Goal: Information Seeking & Learning: Learn about a topic

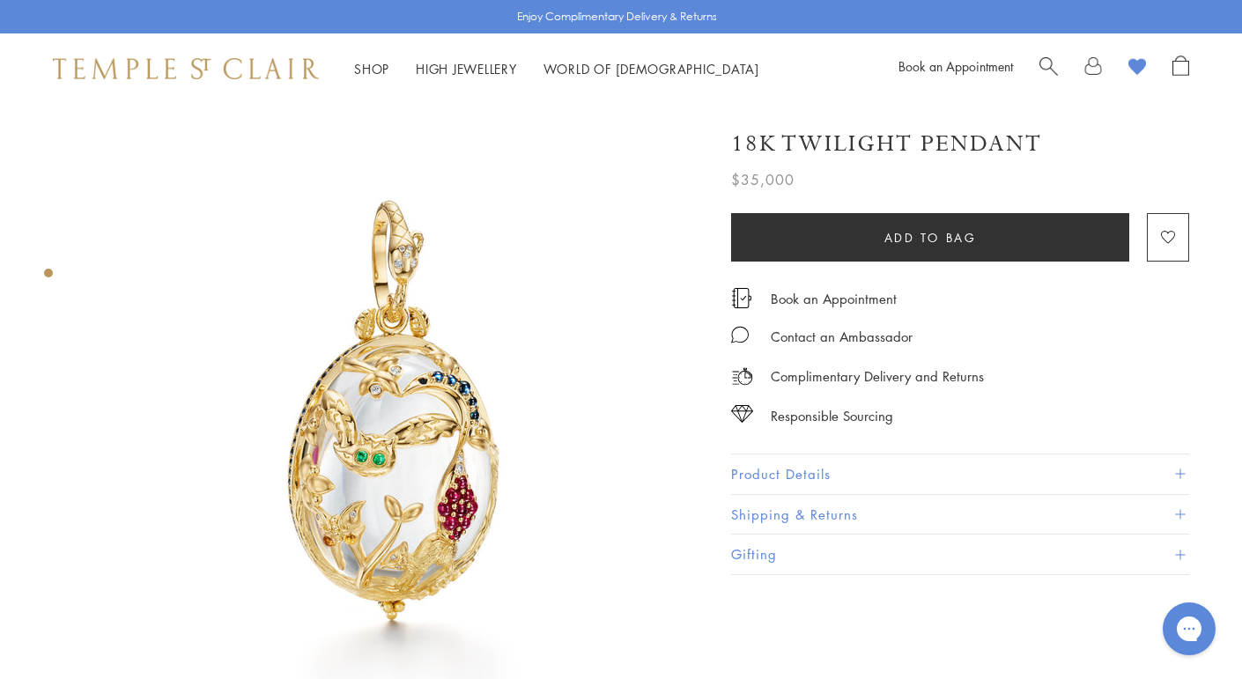
click at [496, 432] on img at bounding box center [396, 412] width 617 height 617
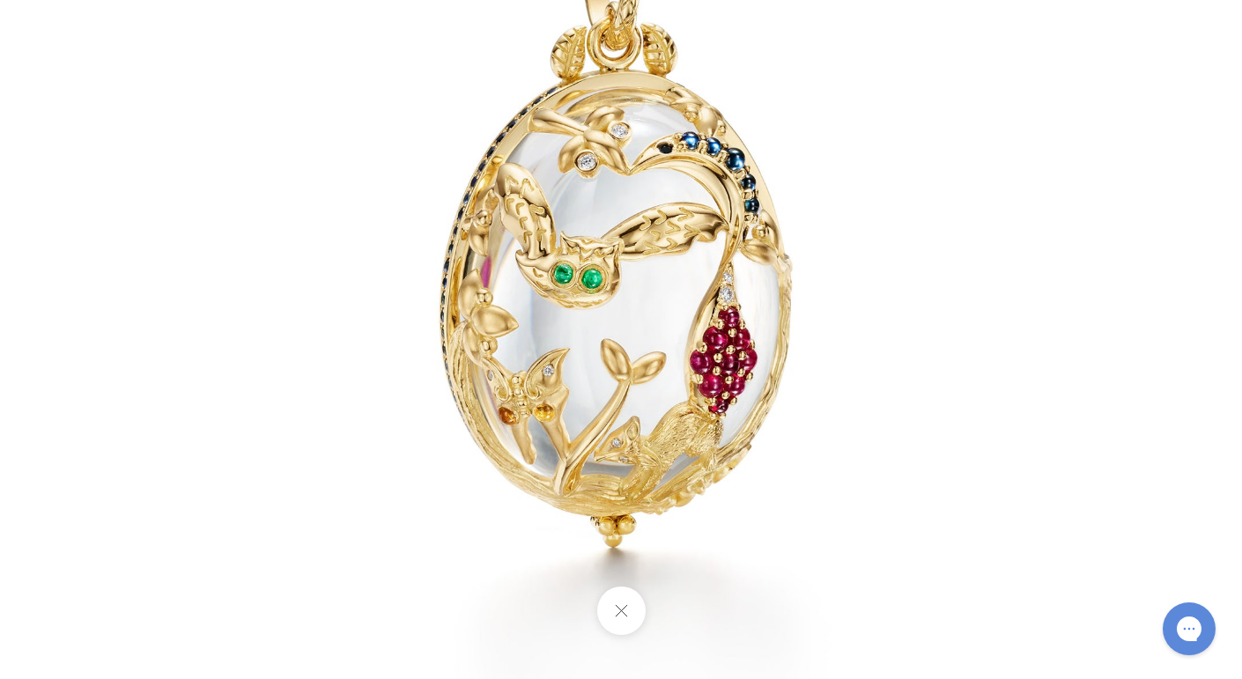
click at [814, 181] on img at bounding box center [621, 200] width 1031 height 1031
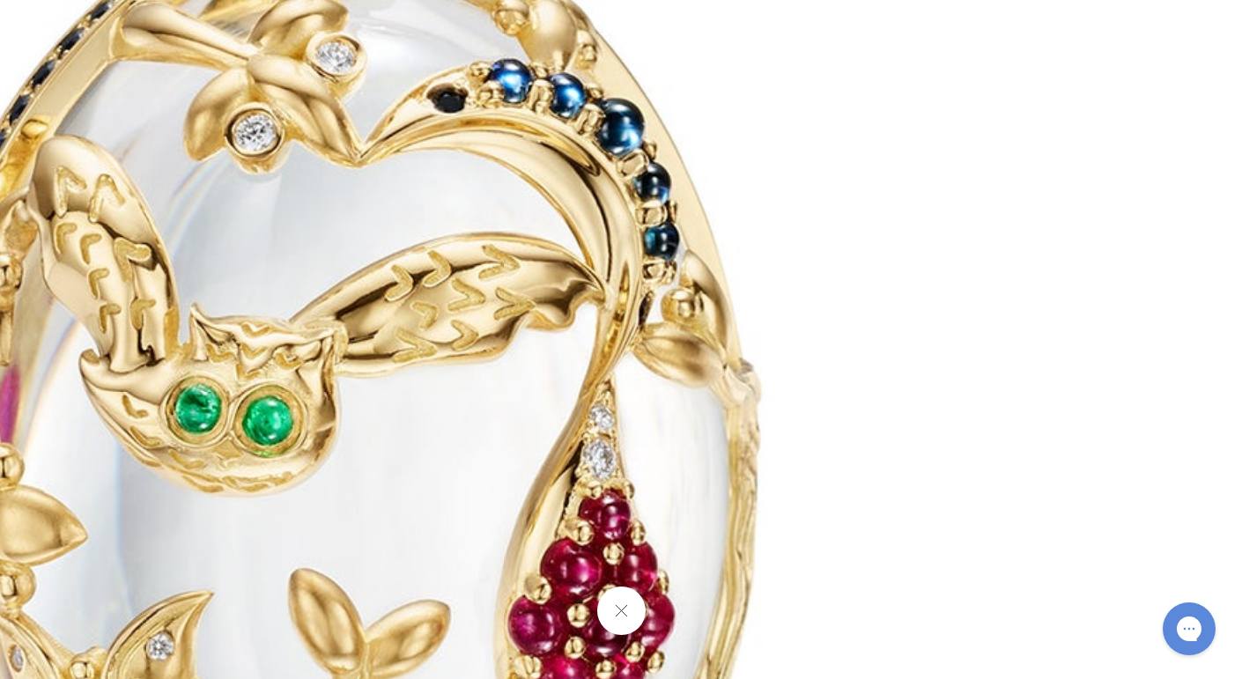
click at [532, 443] on img at bounding box center [339, 227] width 2537 height 2537
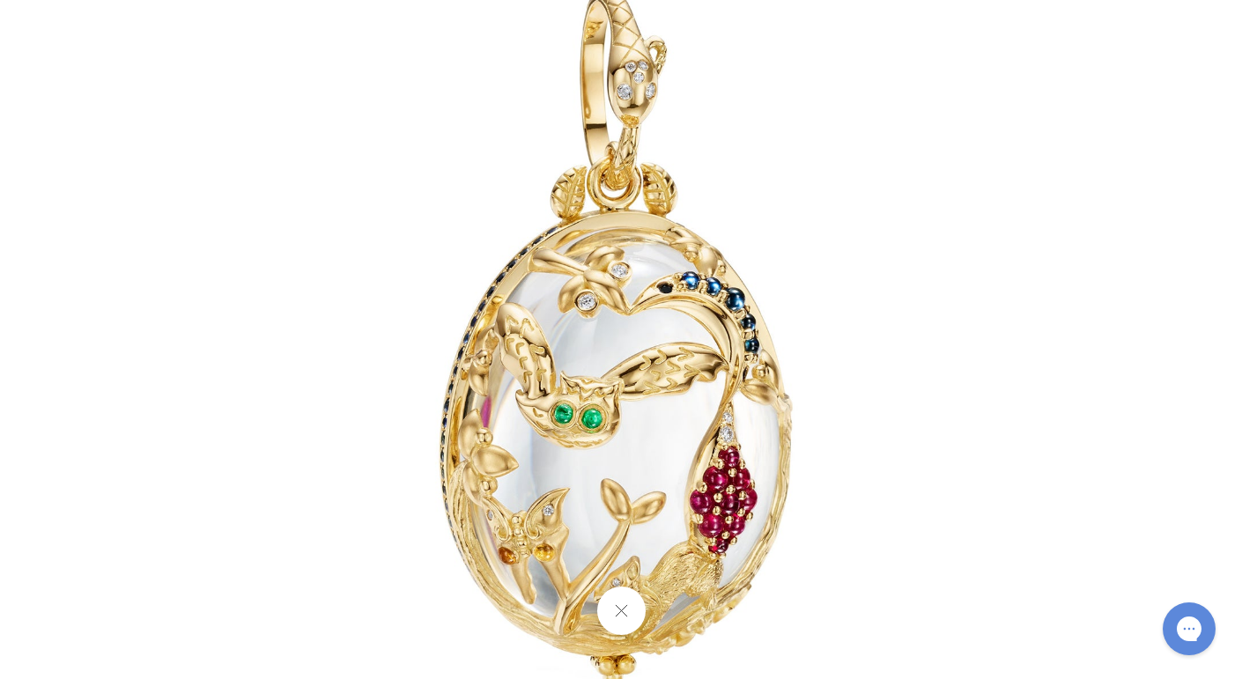
click at [634, 627] on button at bounding box center [620, 611] width 48 height 48
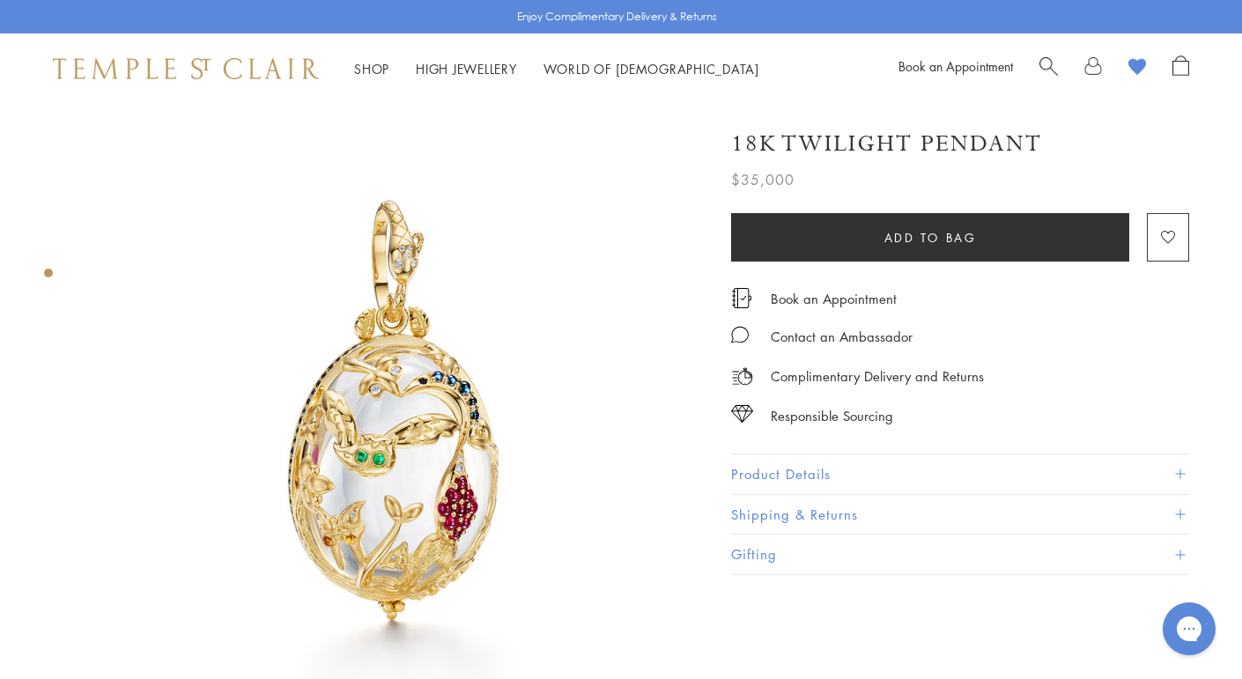
click at [801, 481] on button "Product Details" at bounding box center [960, 475] width 458 height 40
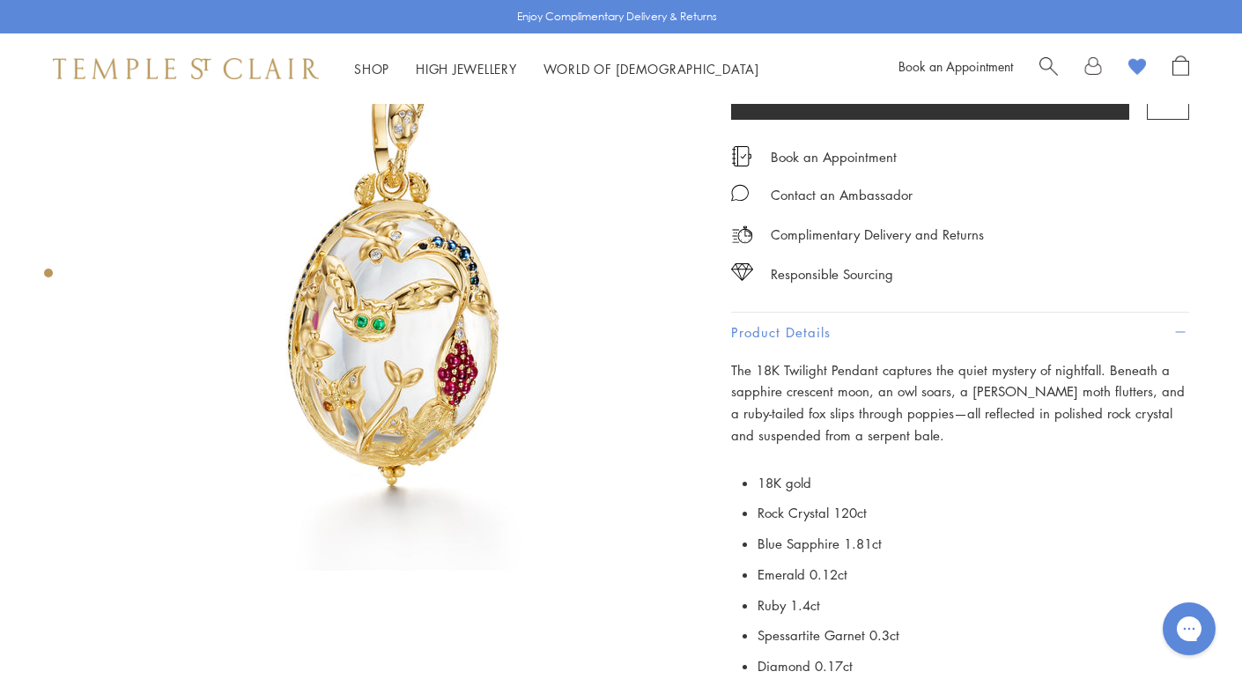
scroll to position [130, 0]
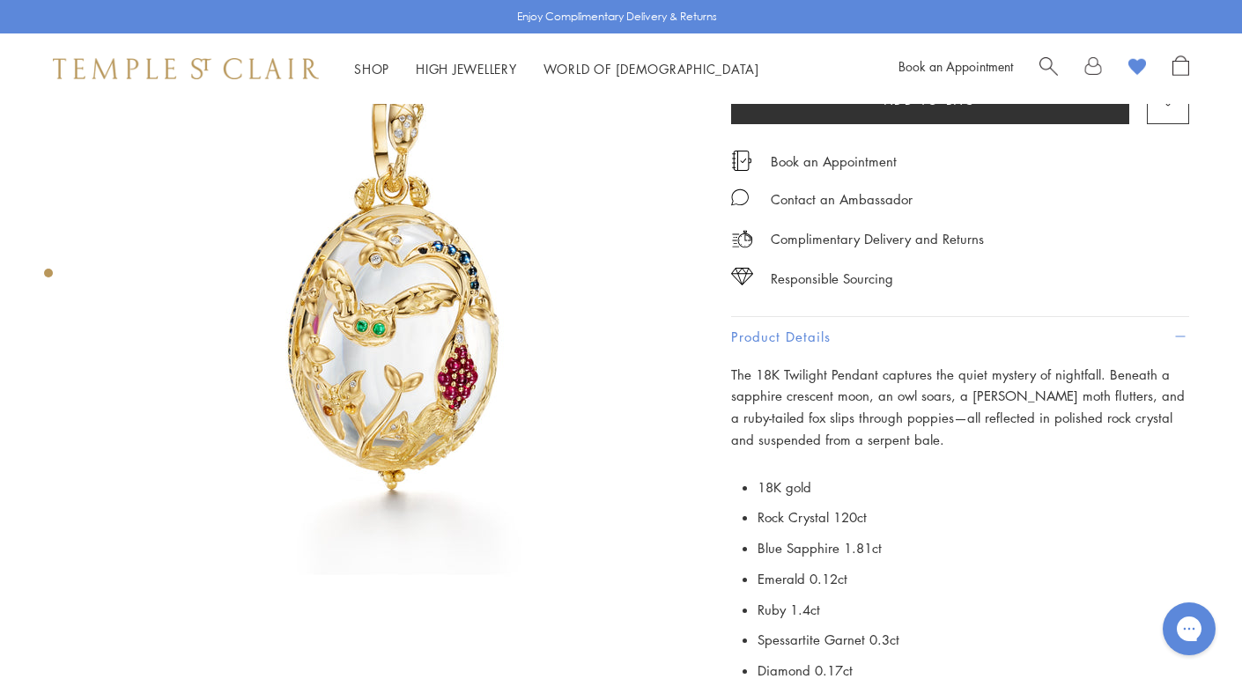
click at [401, 298] on img at bounding box center [396, 282] width 617 height 617
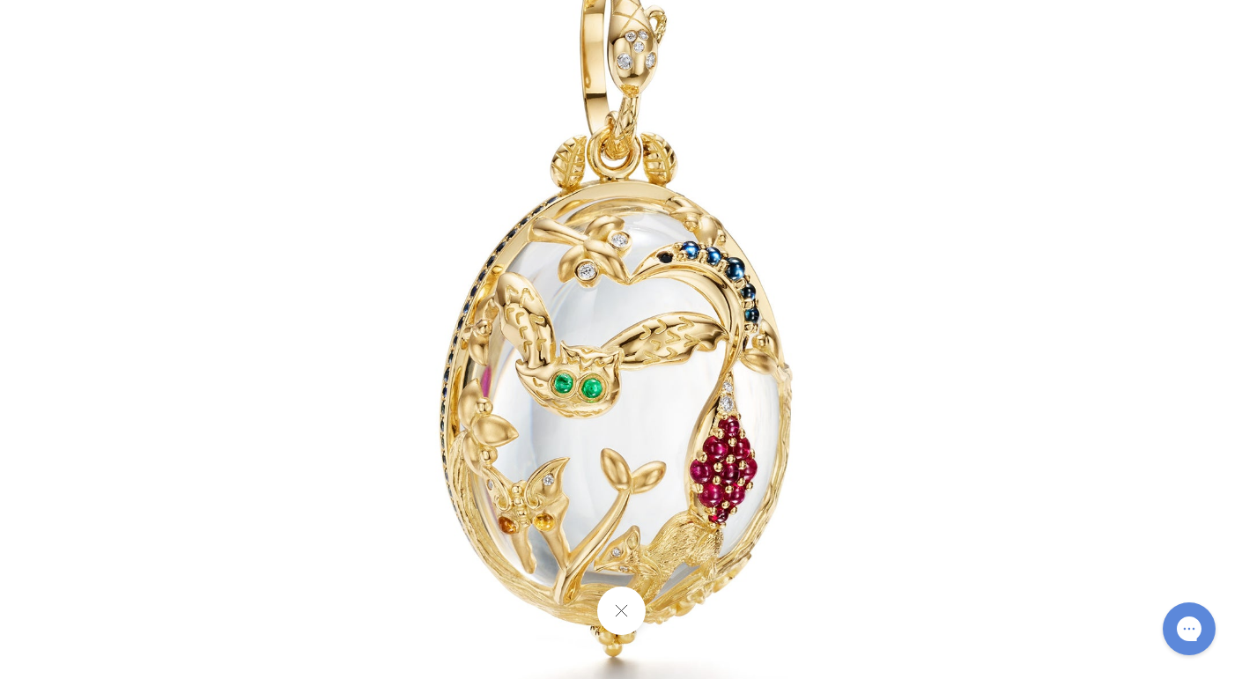
click at [622, 618] on button at bounding box center [620, 611] width 48 height 48
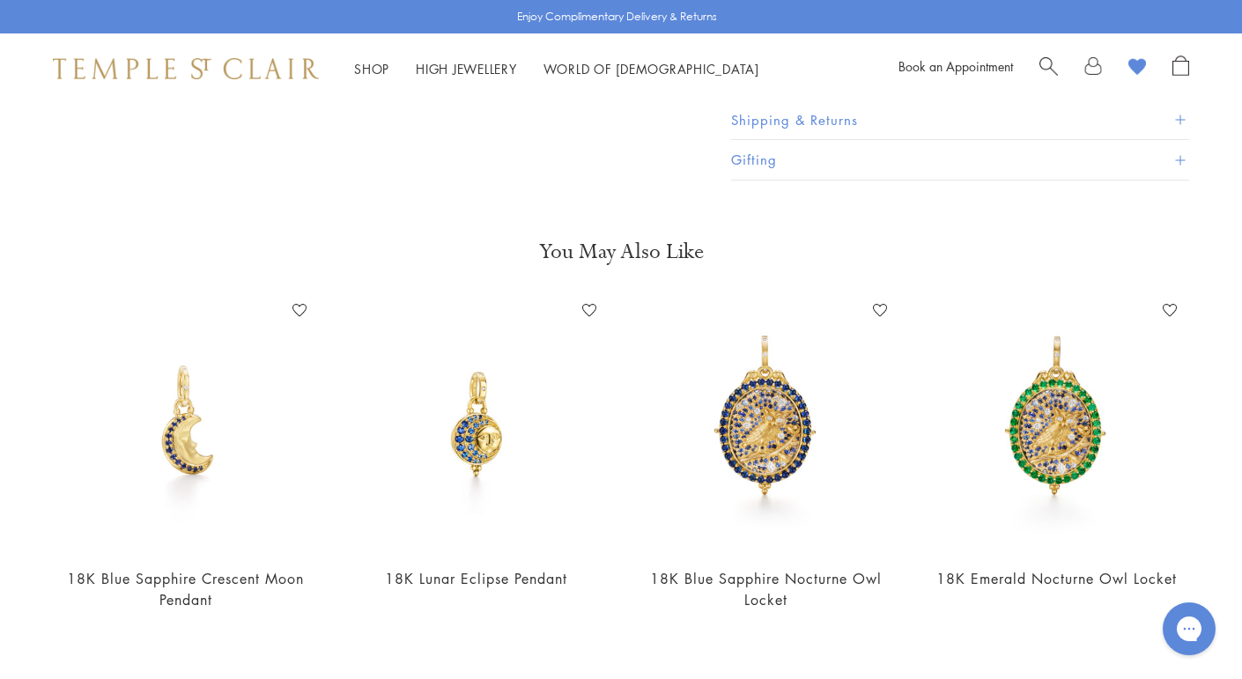
scroll to position [0, 0]
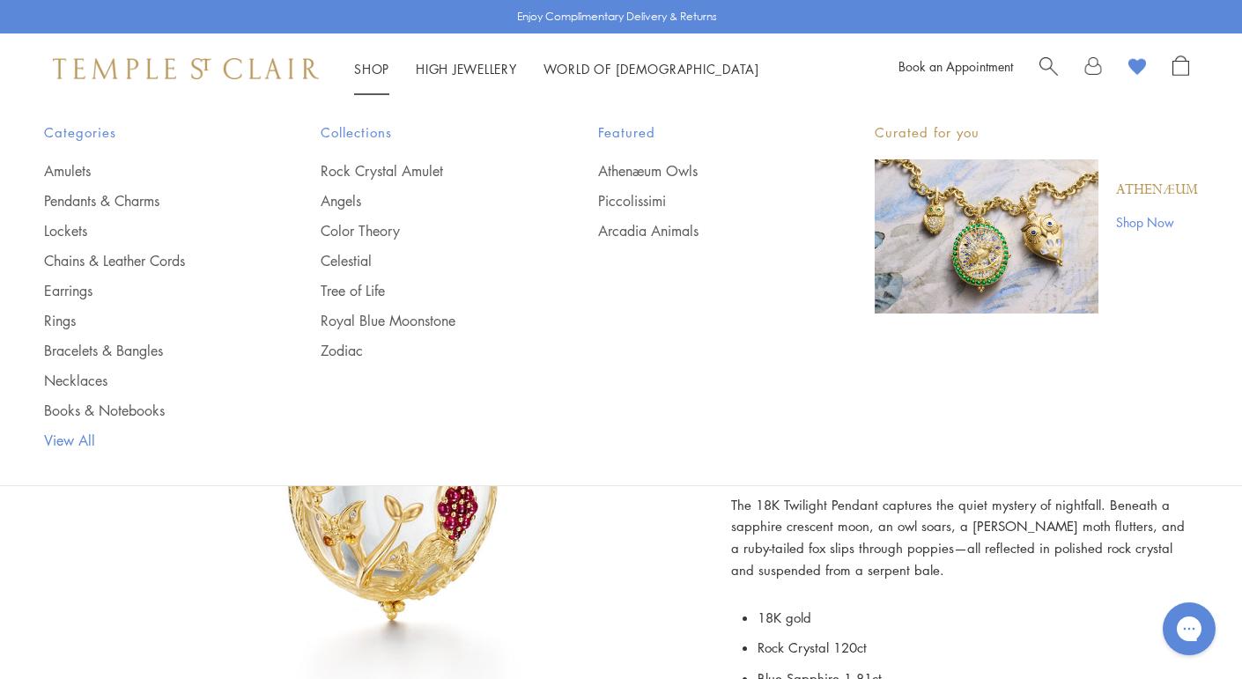
click at [72, 438] on link "View All" at bounding box center [147, 440] width 206 height 19
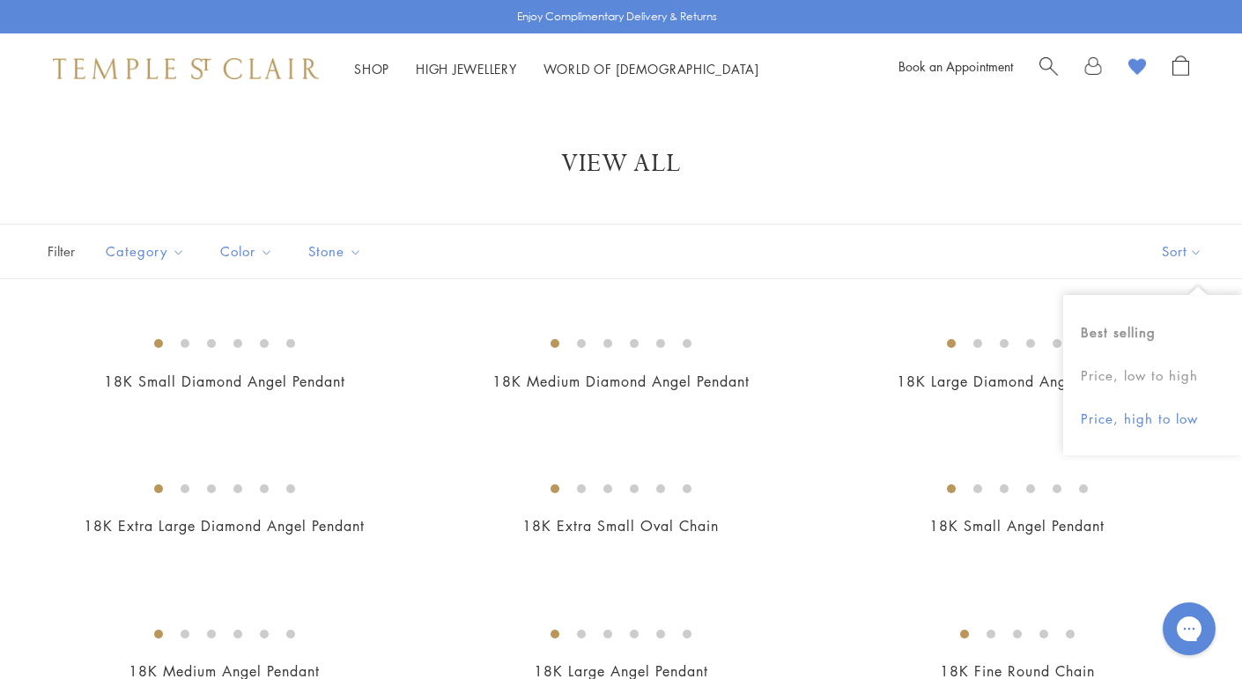
click at [1141, 407] on button "Price, high to low" at bounding box center [1152, 418] width 179 height 43
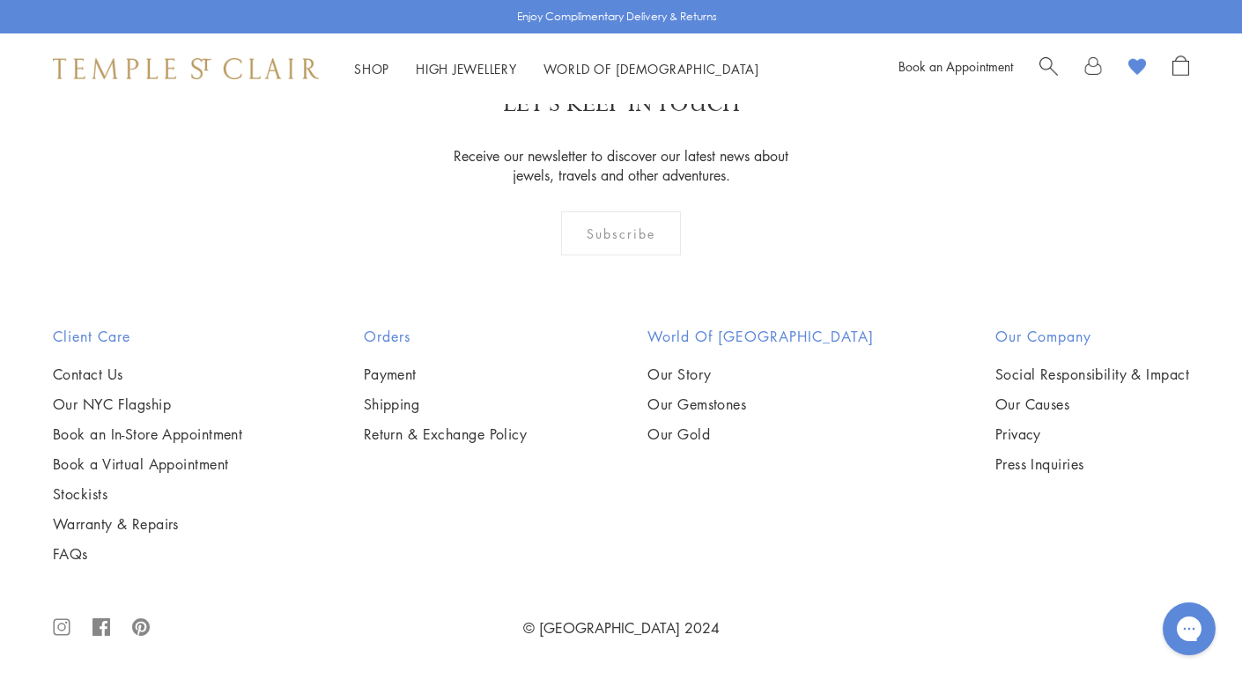
scroll to position [7647, 0]
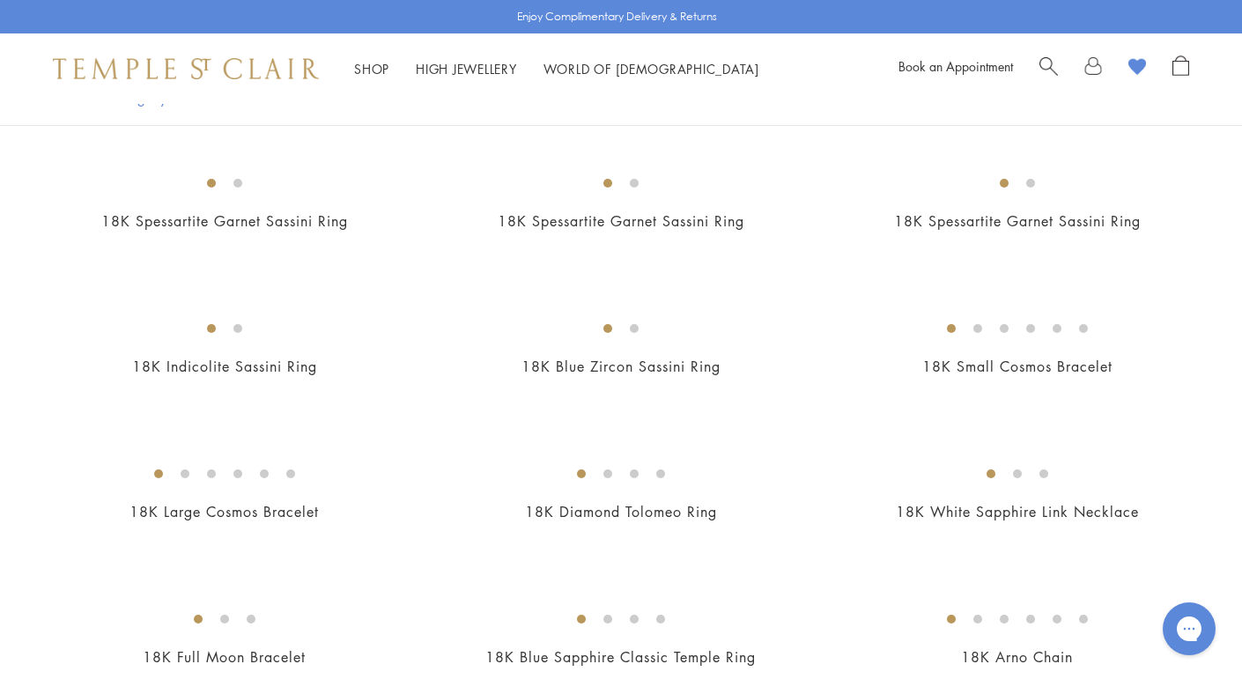
scroll to position [1618, 0]
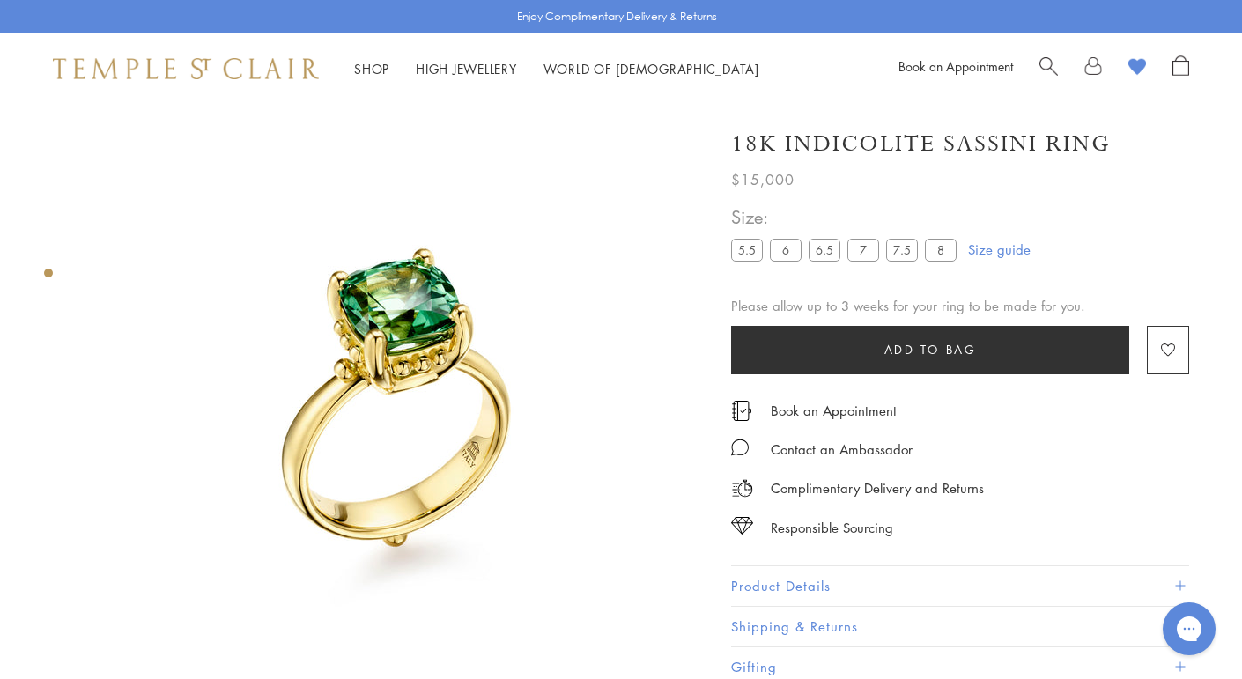
scroll to position [0, 3]
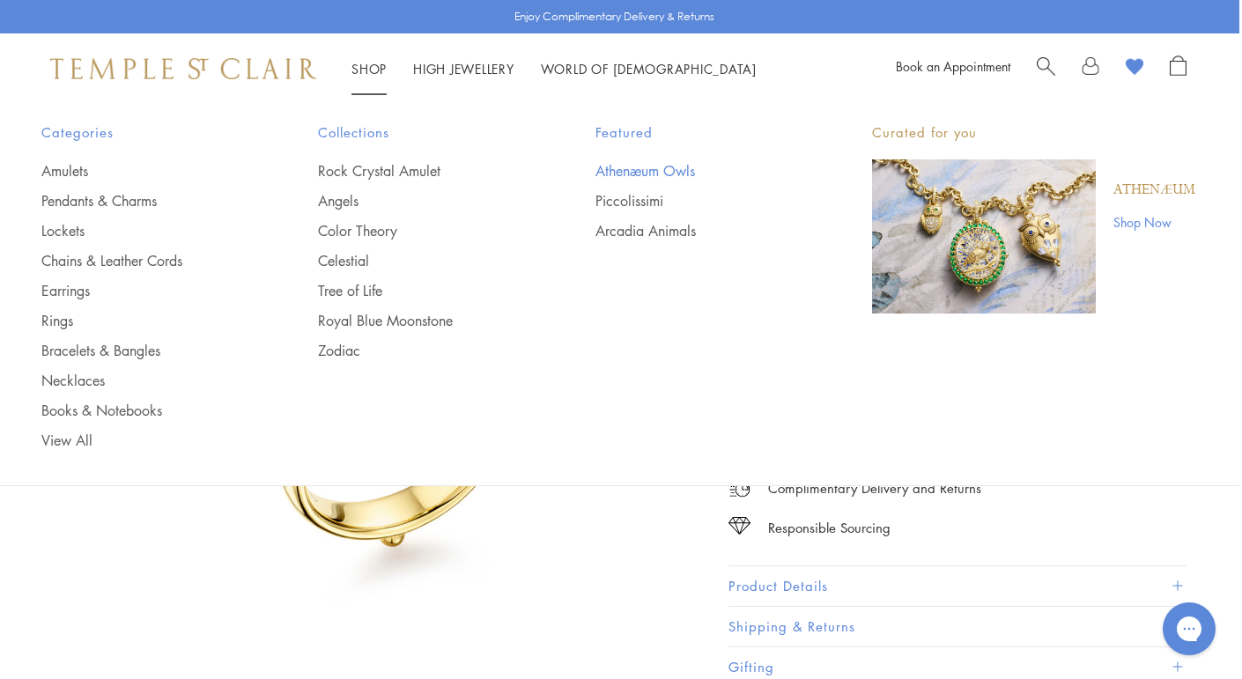
click at [628, 171] on link "Athenæum Owls" at bounding box center [699, 170] width 206 height 19
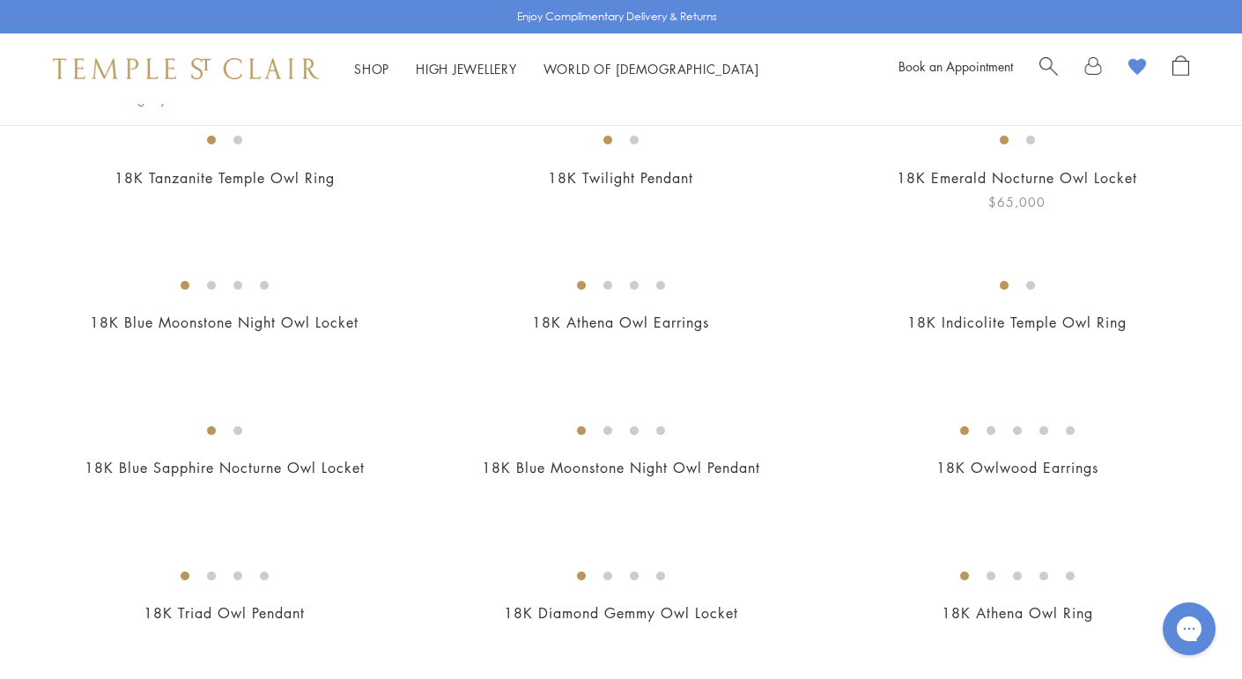
scroll to position [437, 0]
click at [437, 211] on div "18K Twilight Pendant $35,000" at bounding box center [603, 165] width 396 height 93
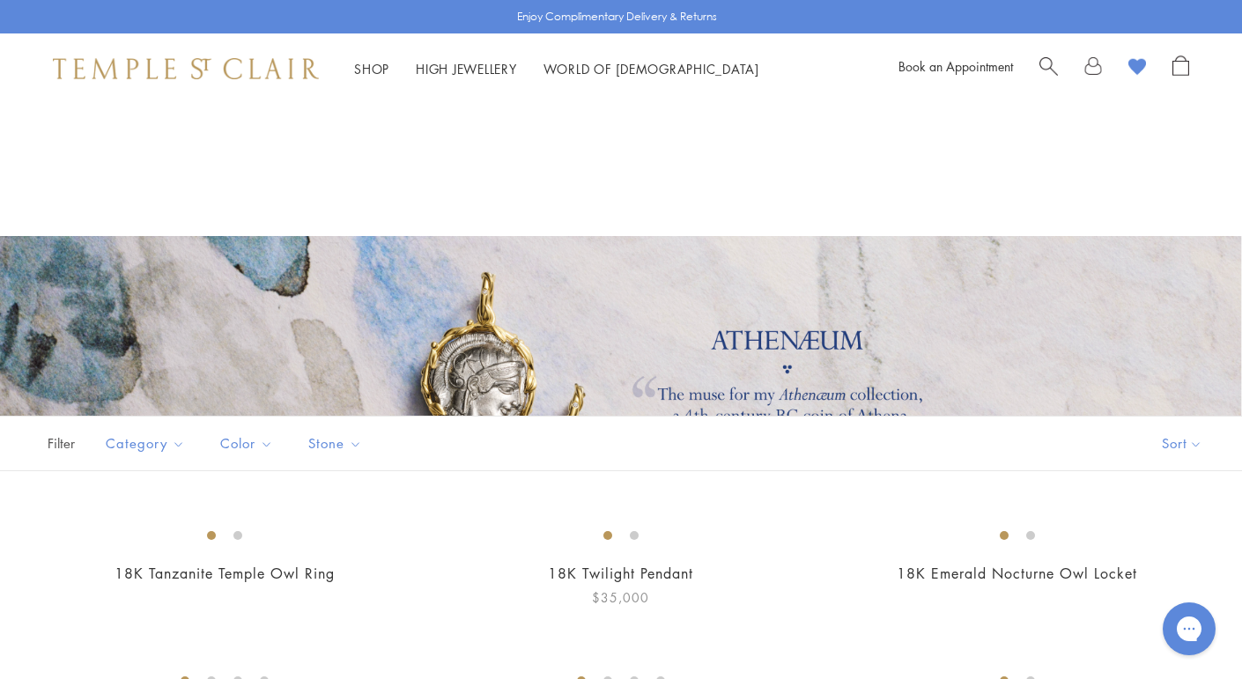
scroll to position [0, 0]
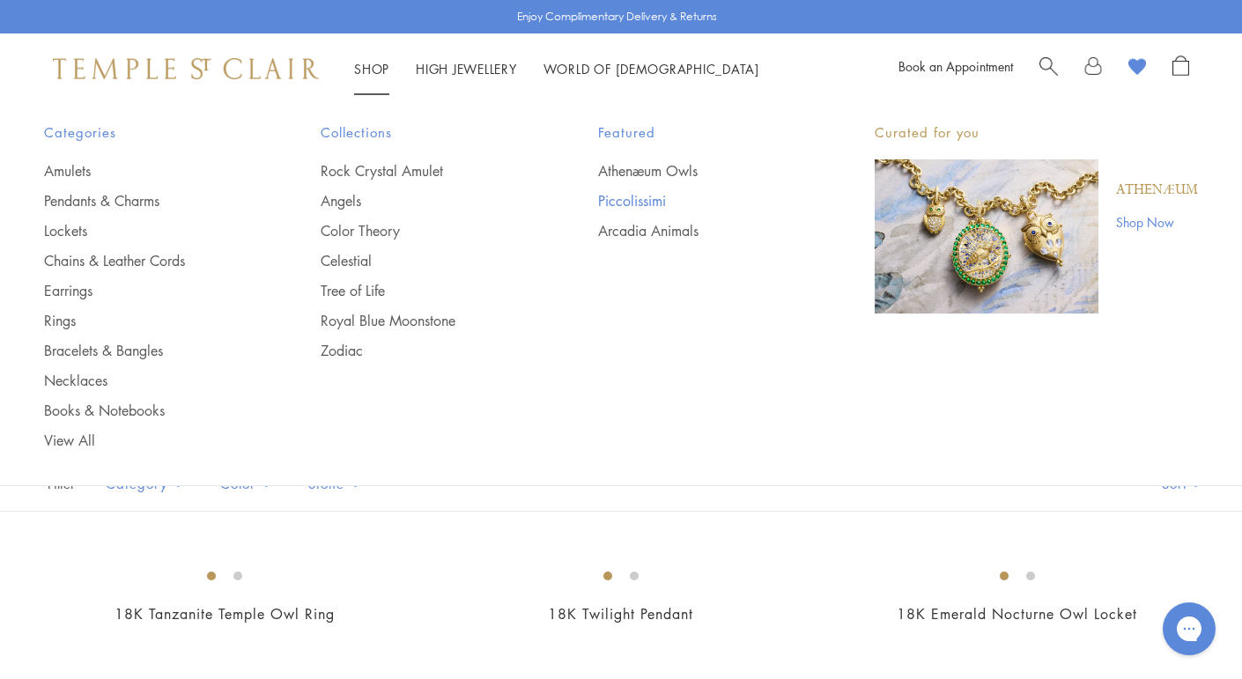
click at [639, 205] on link "Piccolissimi" at bounding box center [701, 200] width 206 height 19
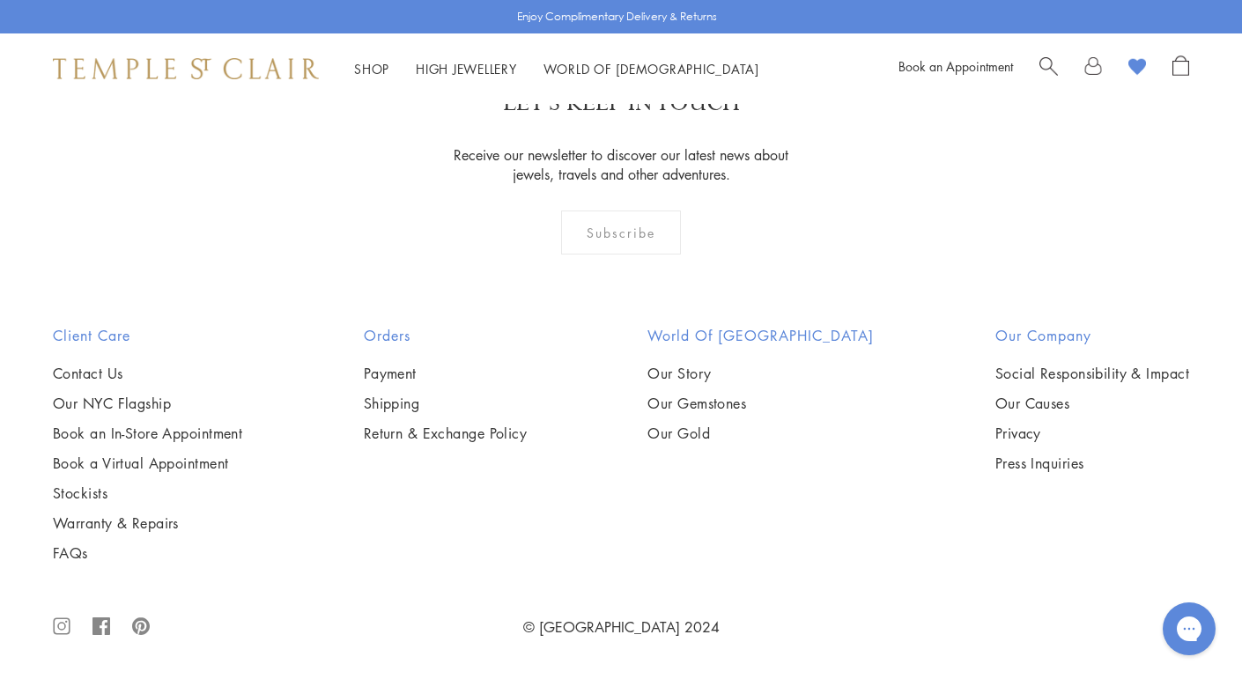
scroll to position [4256, 0]
click at [112, 72] on img at bounding box center [186, 68] width 266 height 21
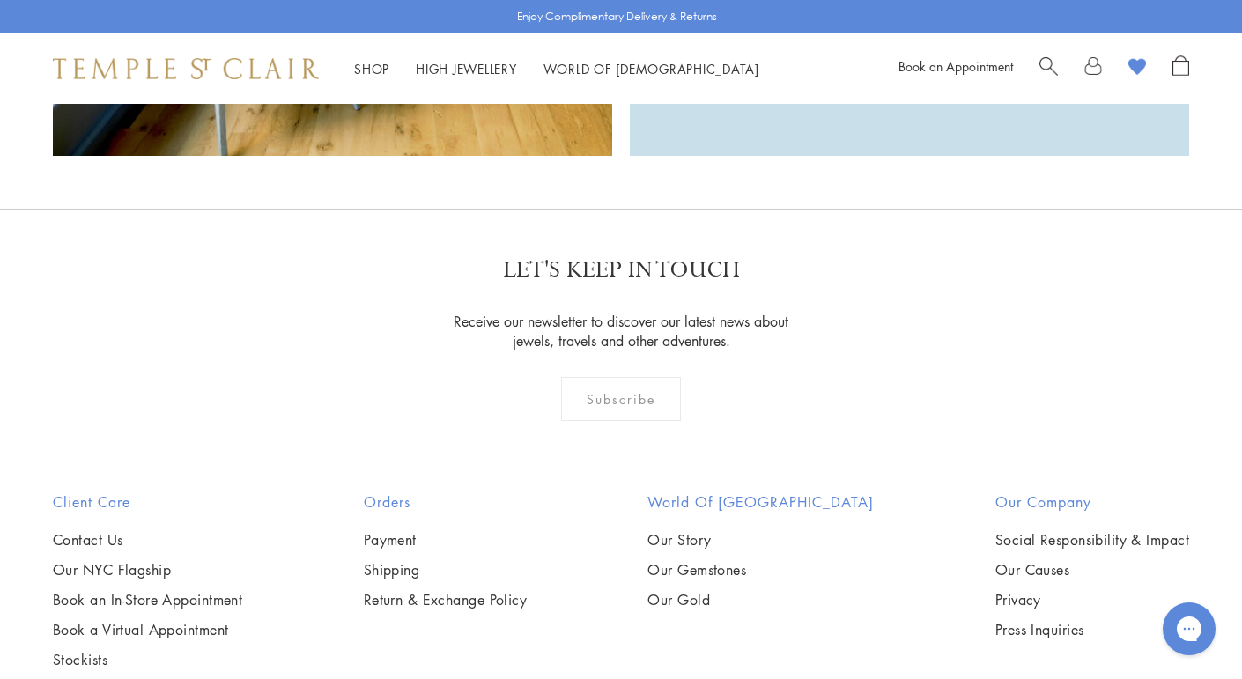
scroll to position [4818, 0]
